Goal: Task Accomplishment & Management: Use online tool/utility

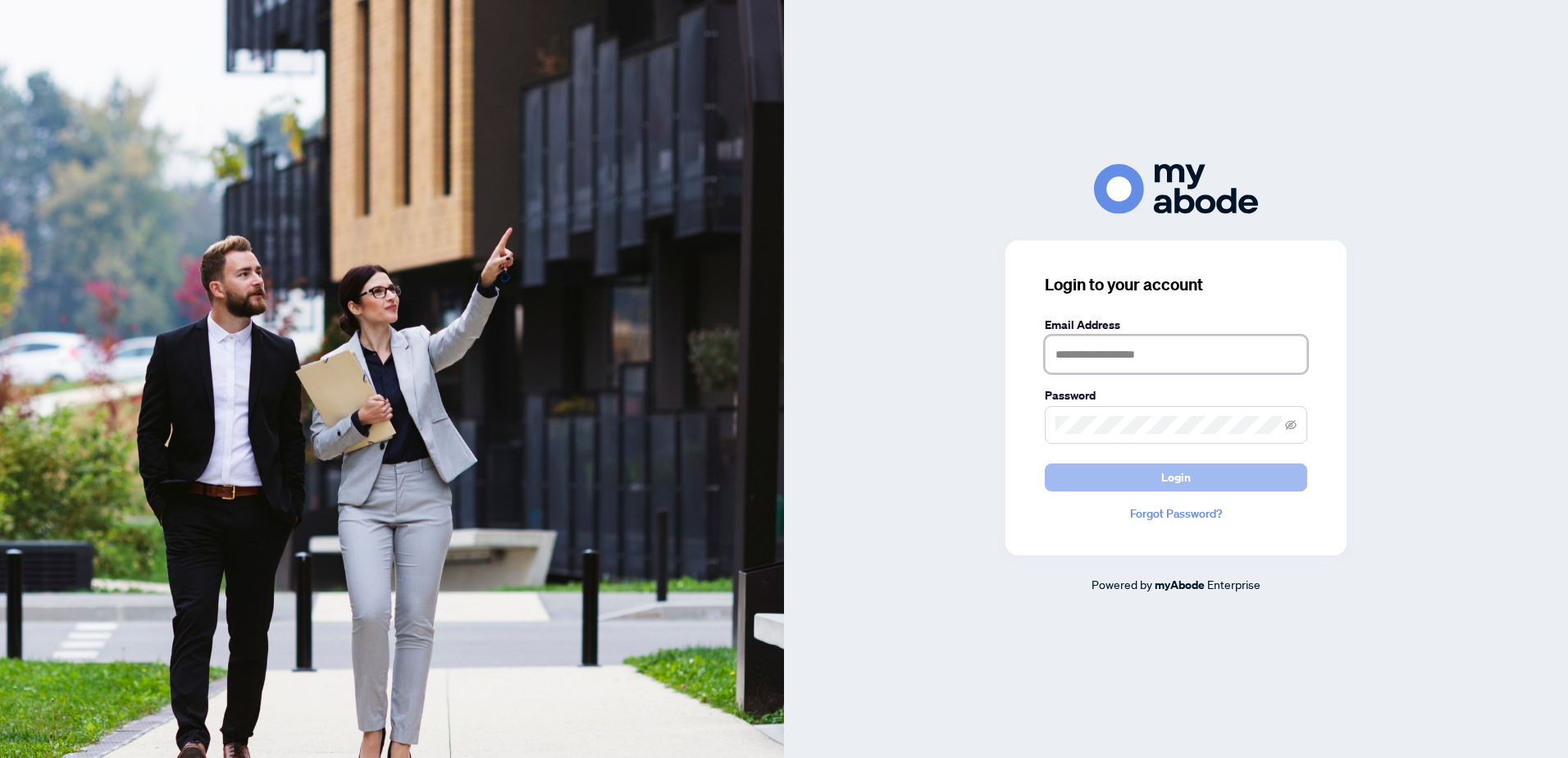
type input "**********"
click at [1138, 485] on button "Login" at bounding box center [1176, 477] width 263 height 28
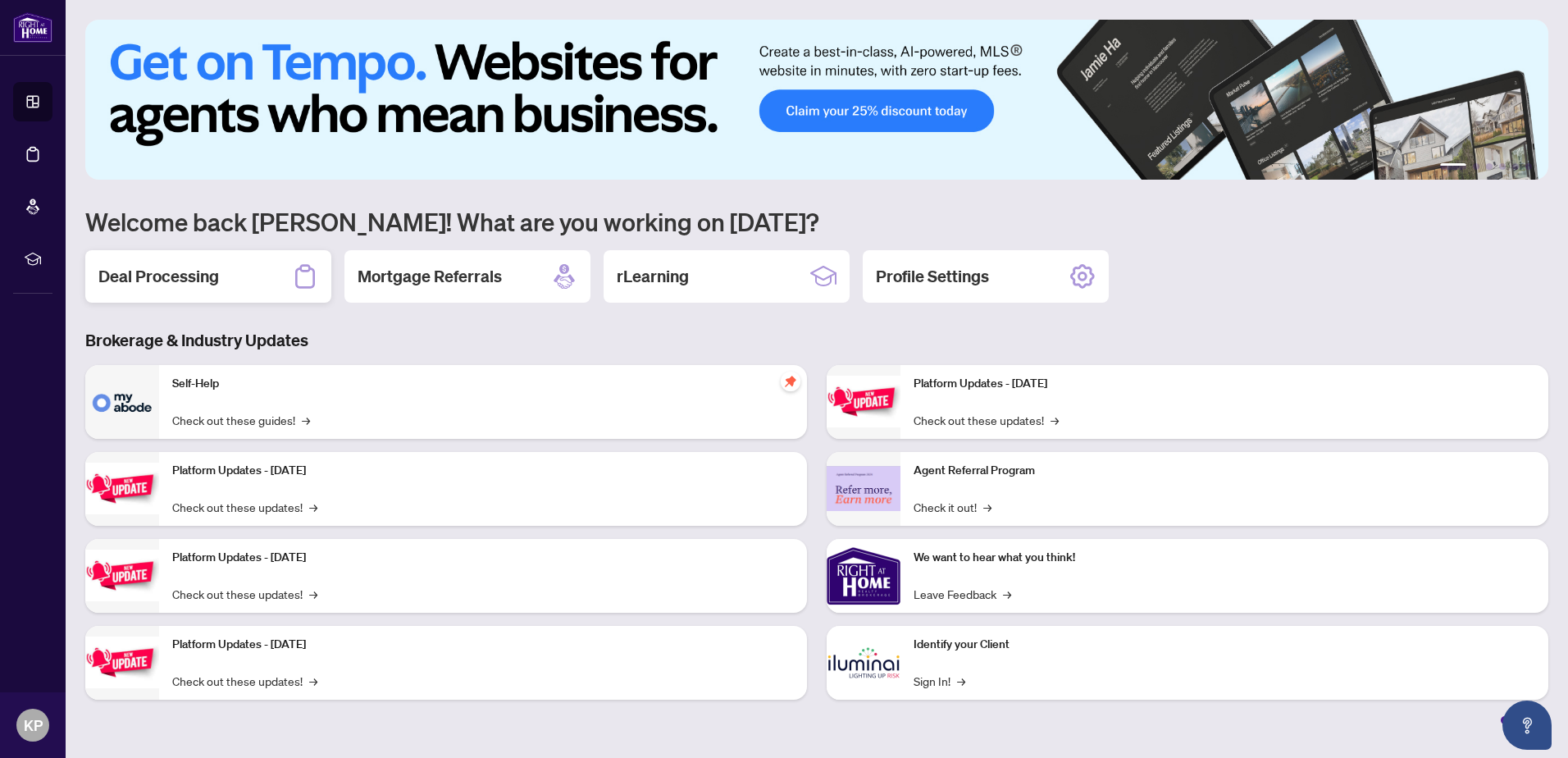
click at [284, 278] on div "Deal Processing" at bounding box center [209, 277] width 246 height 53
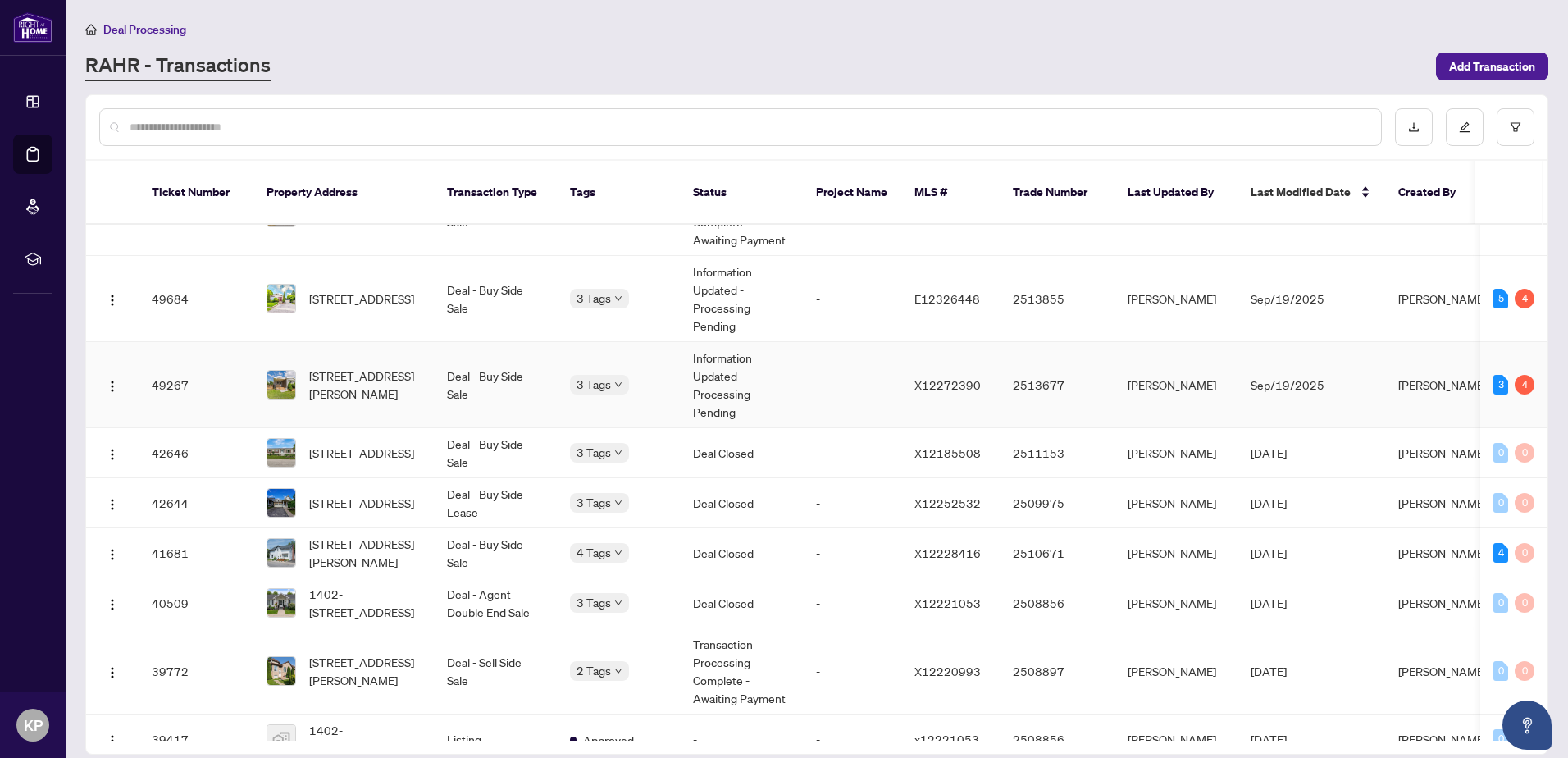
scroll to position [82, 0]
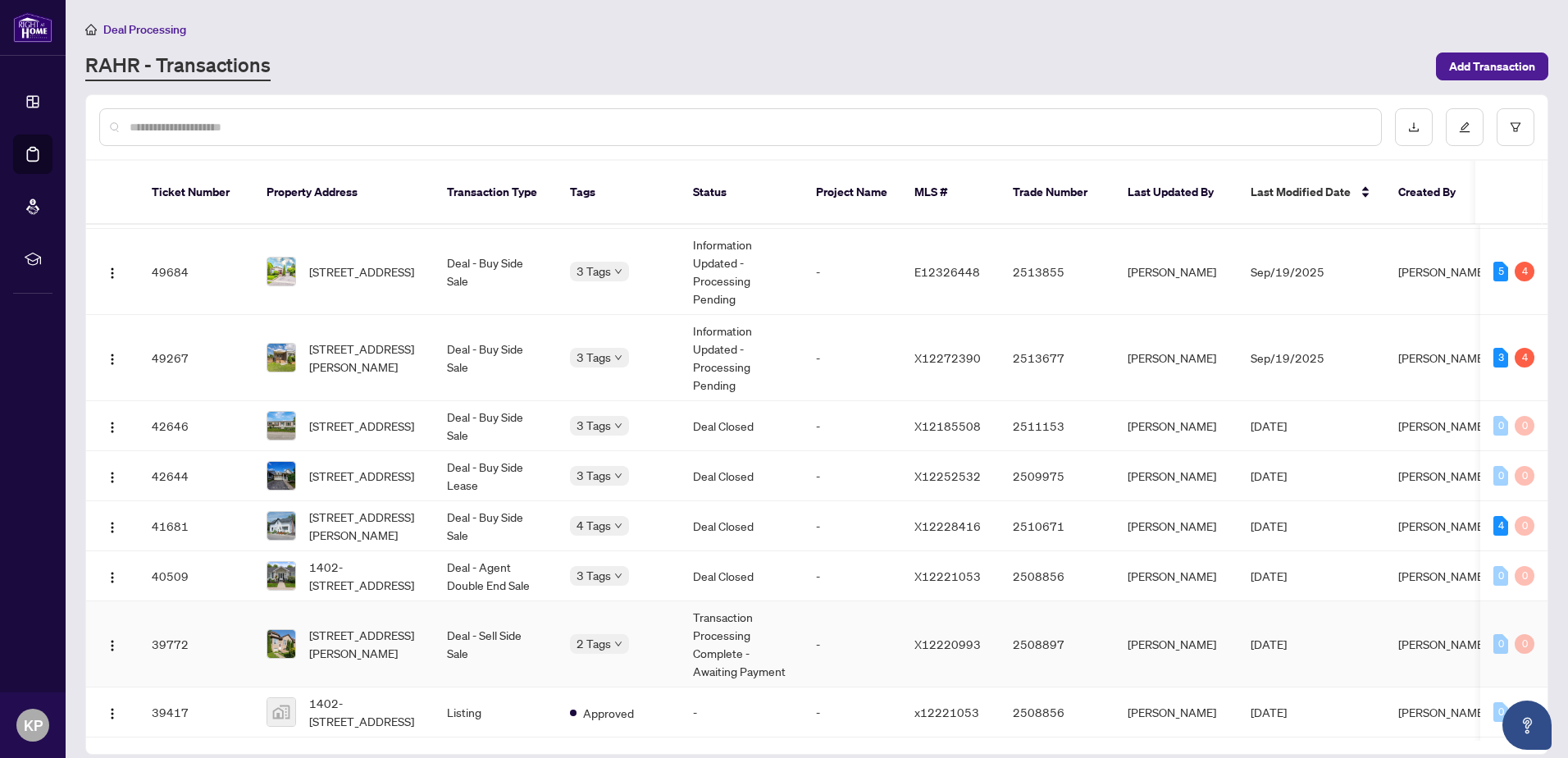
click at [513, 629] on td "Deal - Sell Side Sale" at bounding box center [495, 644] width 123 height 86
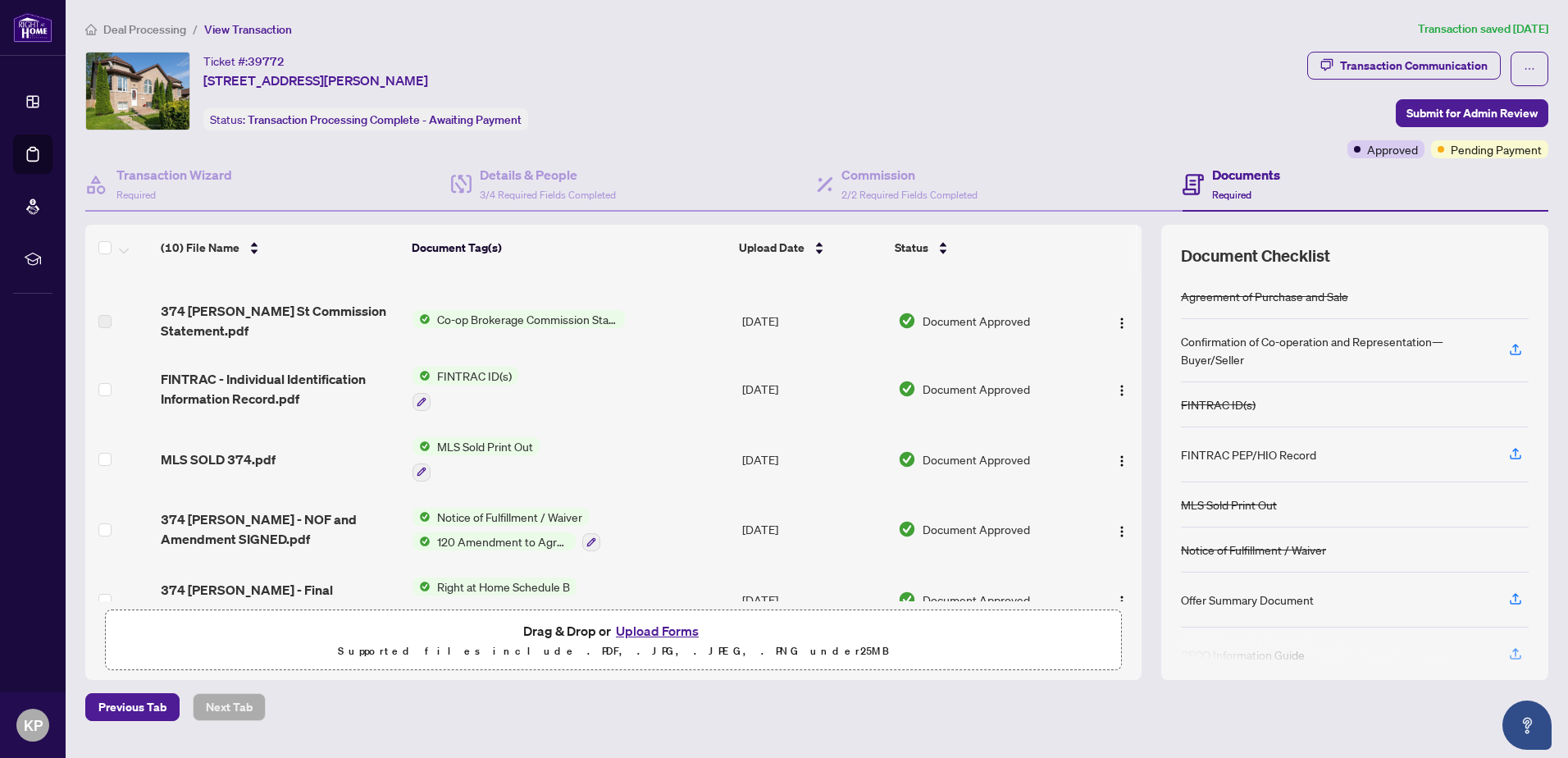
scroll to position [352, 0]
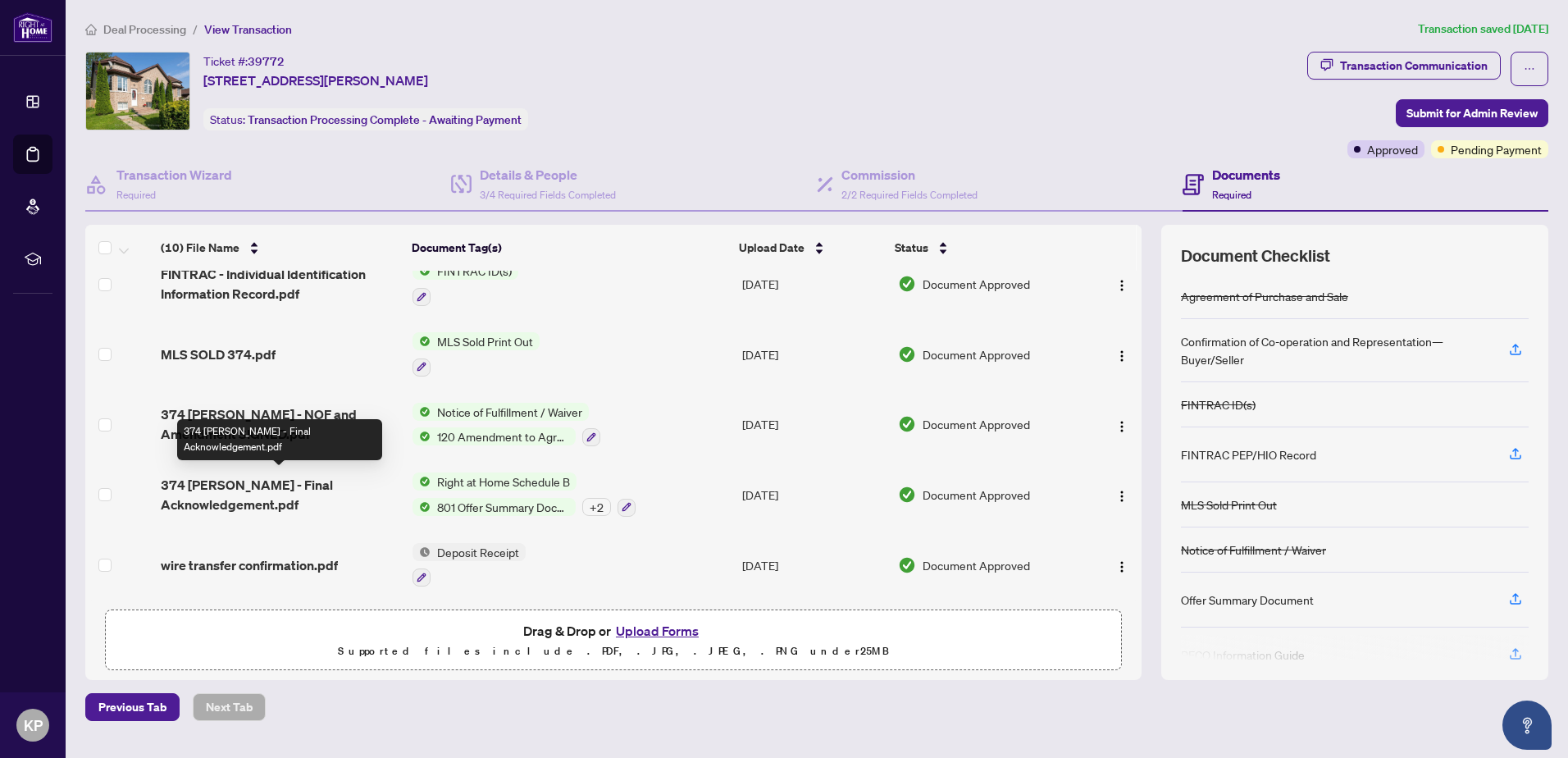
click at [333, 490] on span "374 [PERSON_NAME] - Final Acknowledgement.pdf" at bounding box center [280, 494] width 239 height 39
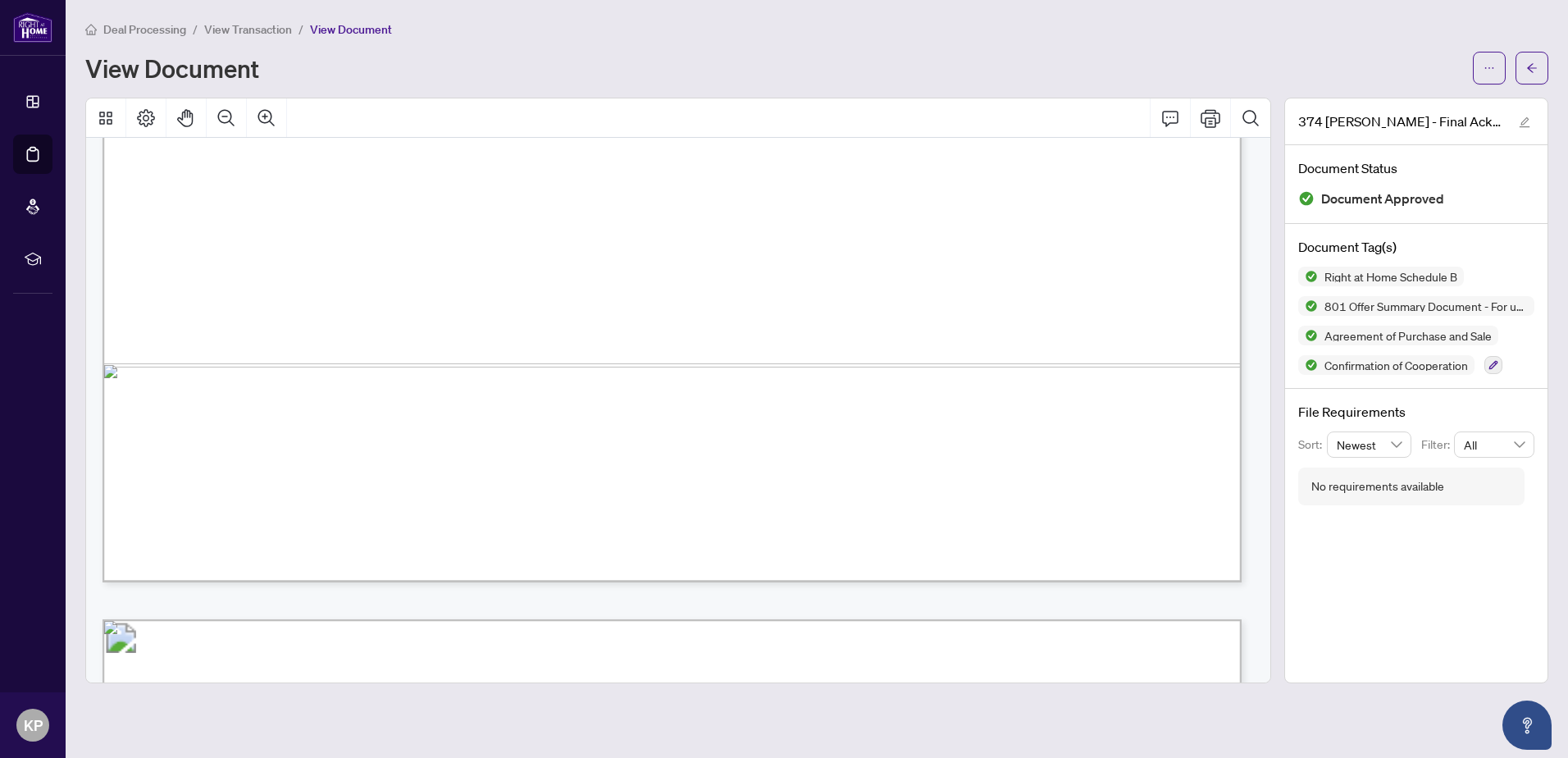
scroll to position [903, 0]
